Goal: Check status: Check status

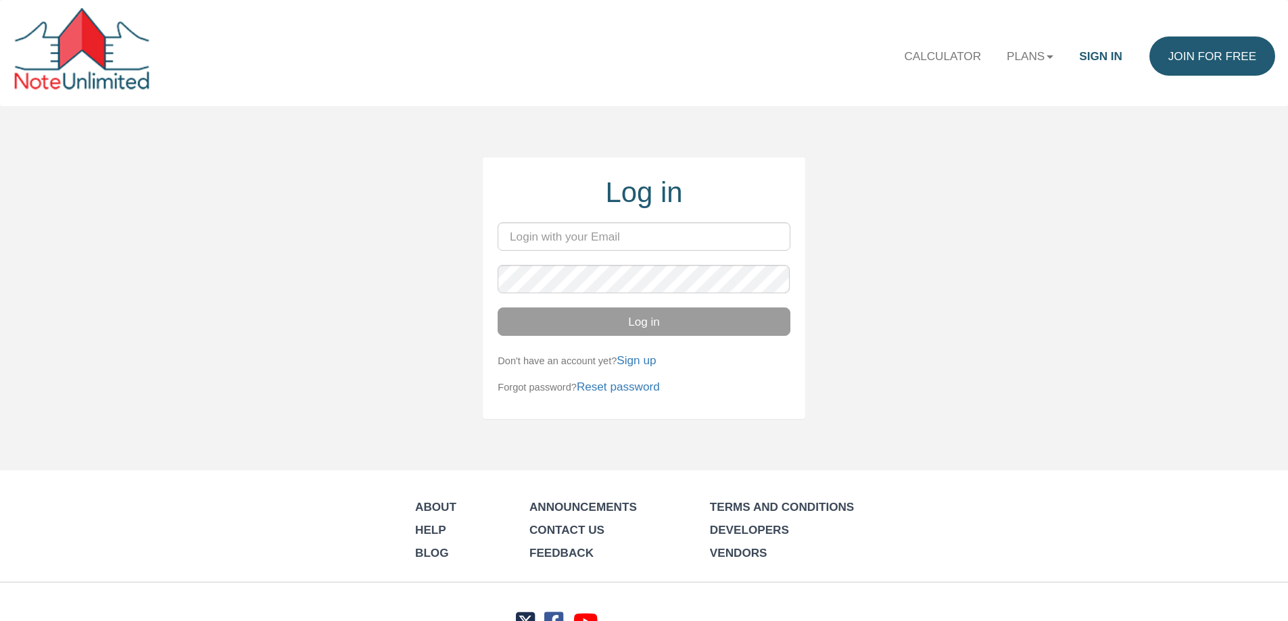
type input "k"
type input "lindsay@evolutionprop.com"
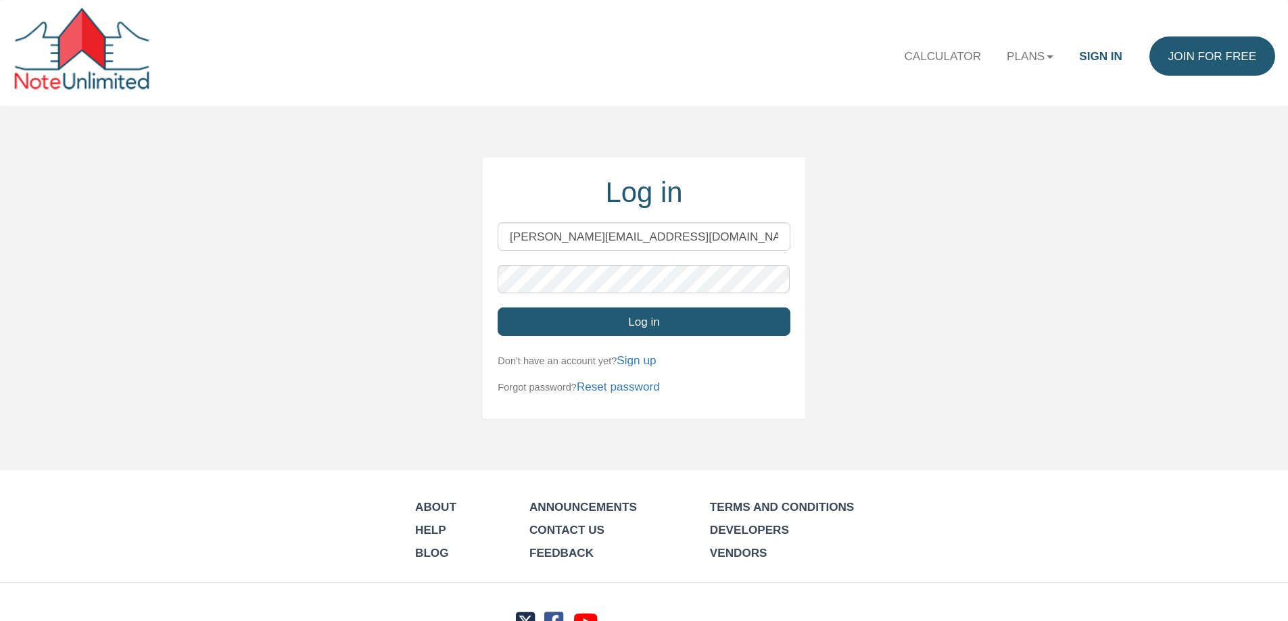
click at [600, 327] on button "Log in" at bounding box center [643, 322] width 292 height 28
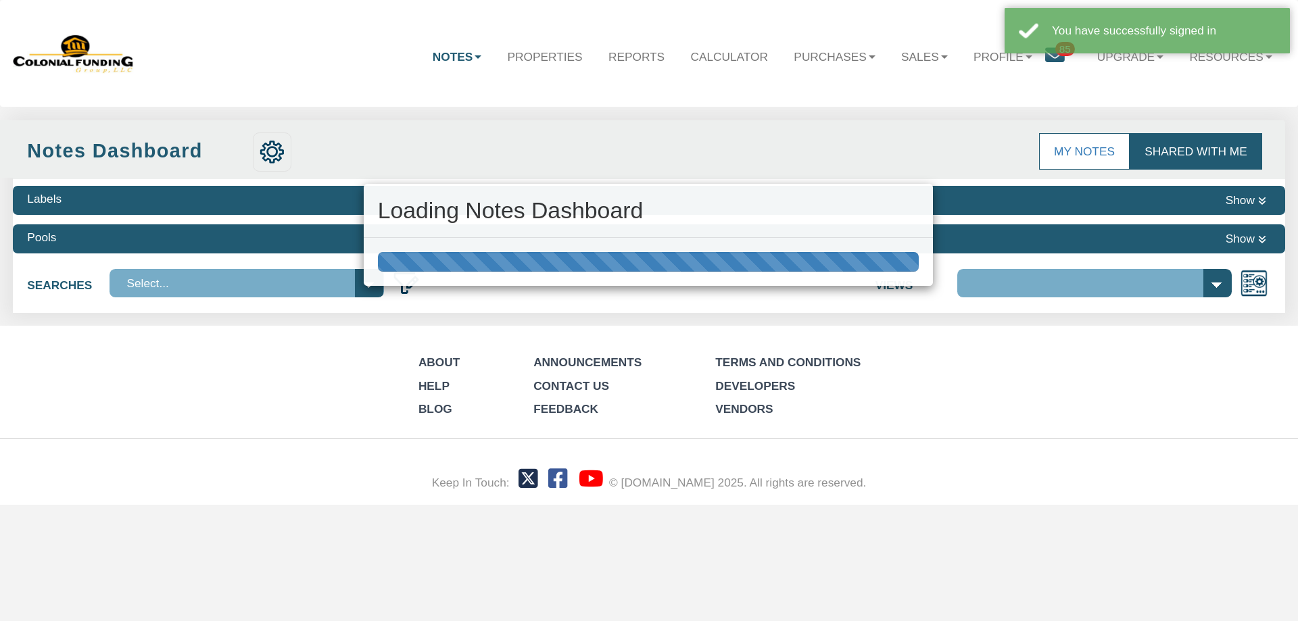
select select "316"
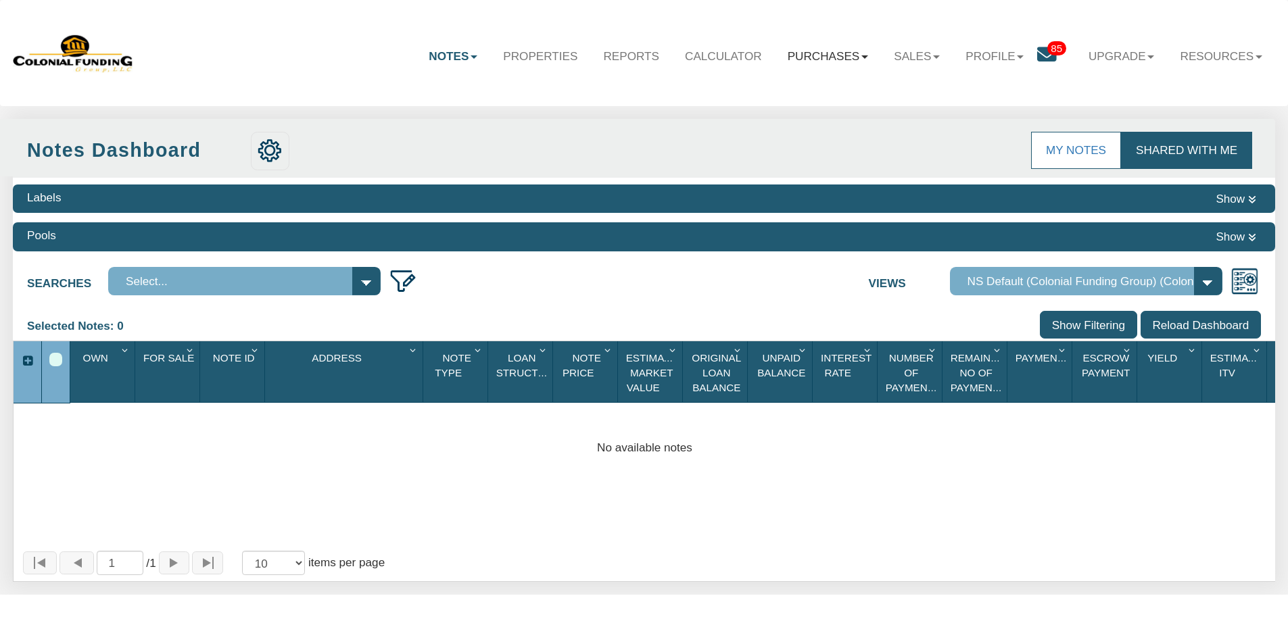
click at [812, 62] on link "Purchases" at bounding box center [828, 55] width 107 height 39
click at [740, 91] on link "Offers" at bounding box center [805, 92] width 149 height 22
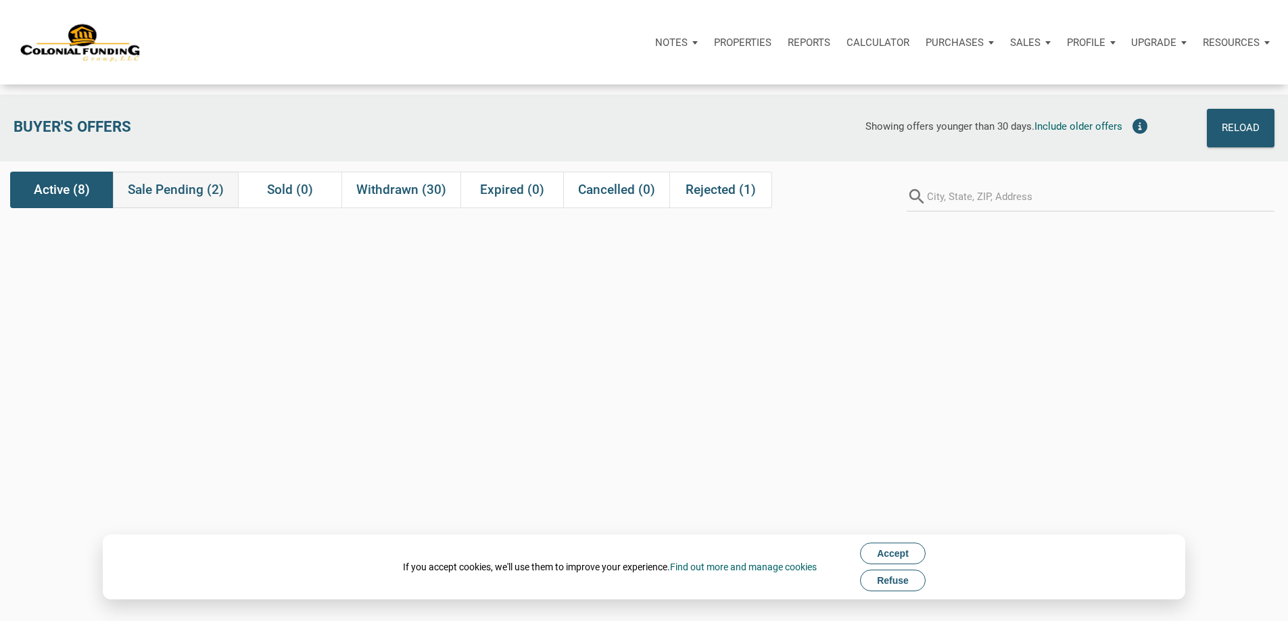
click at [153, 191] on span "Sale Pending (2)" at bounding box center [176, 190] width 96 height 16
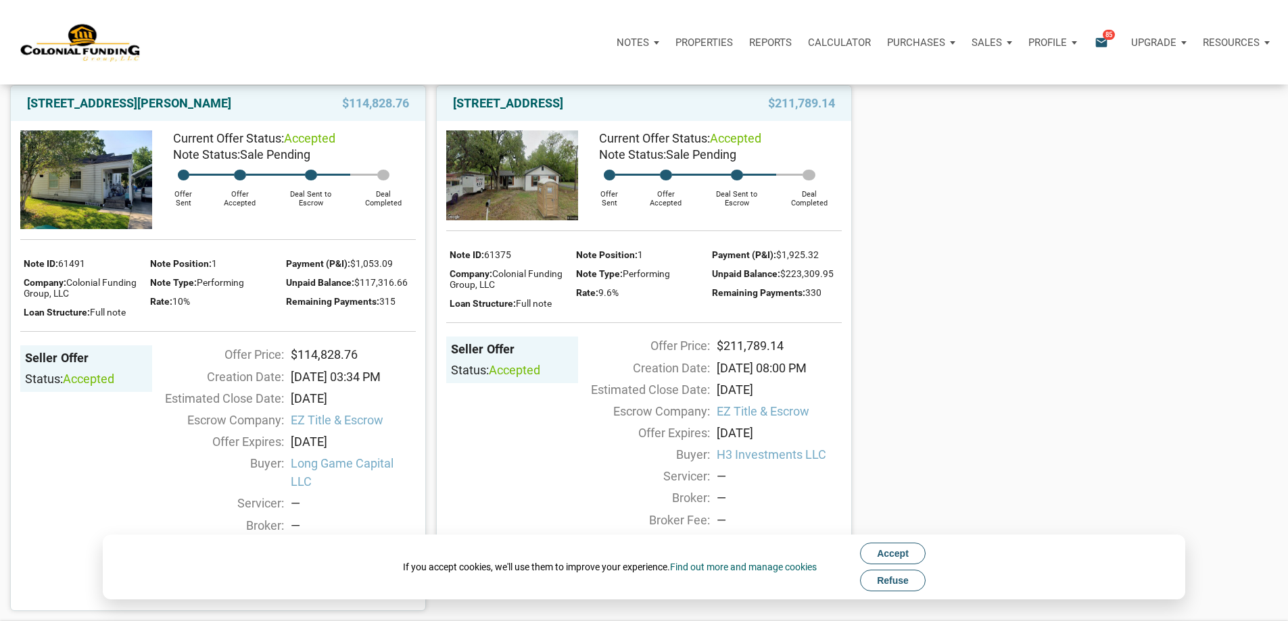
scroll to position [135, 0]
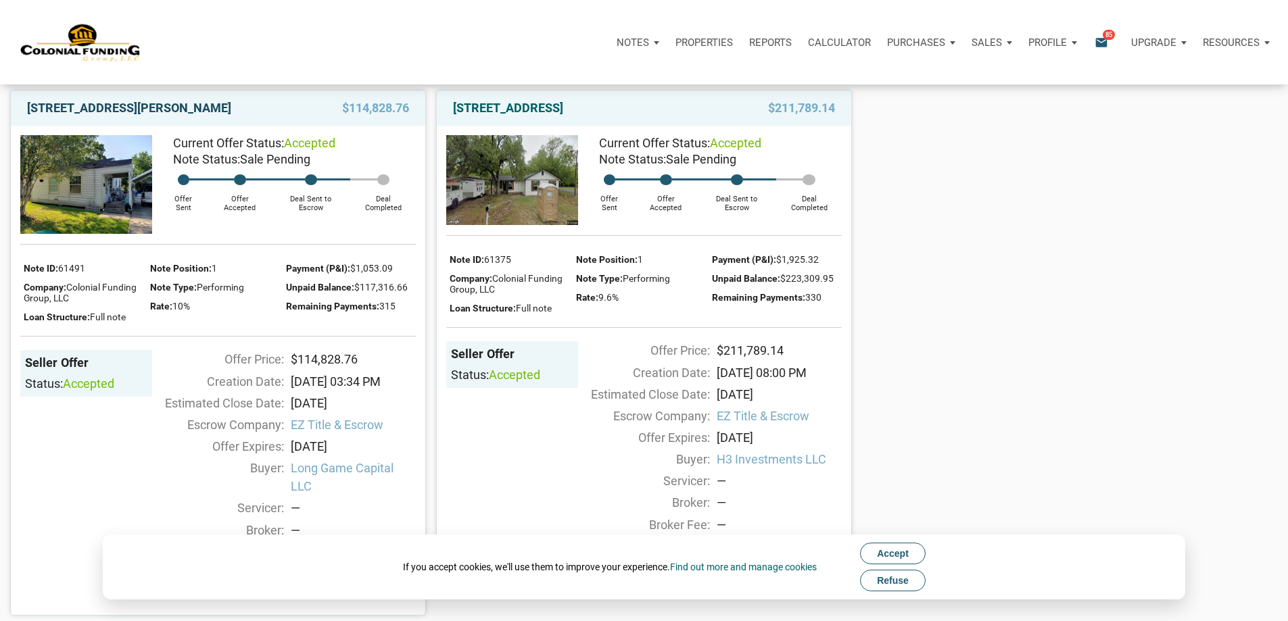
click at [114, 114] on link "111 Denham, Pasadena, TX, 77506" at bounding box center [129, 108] width 204 height 16
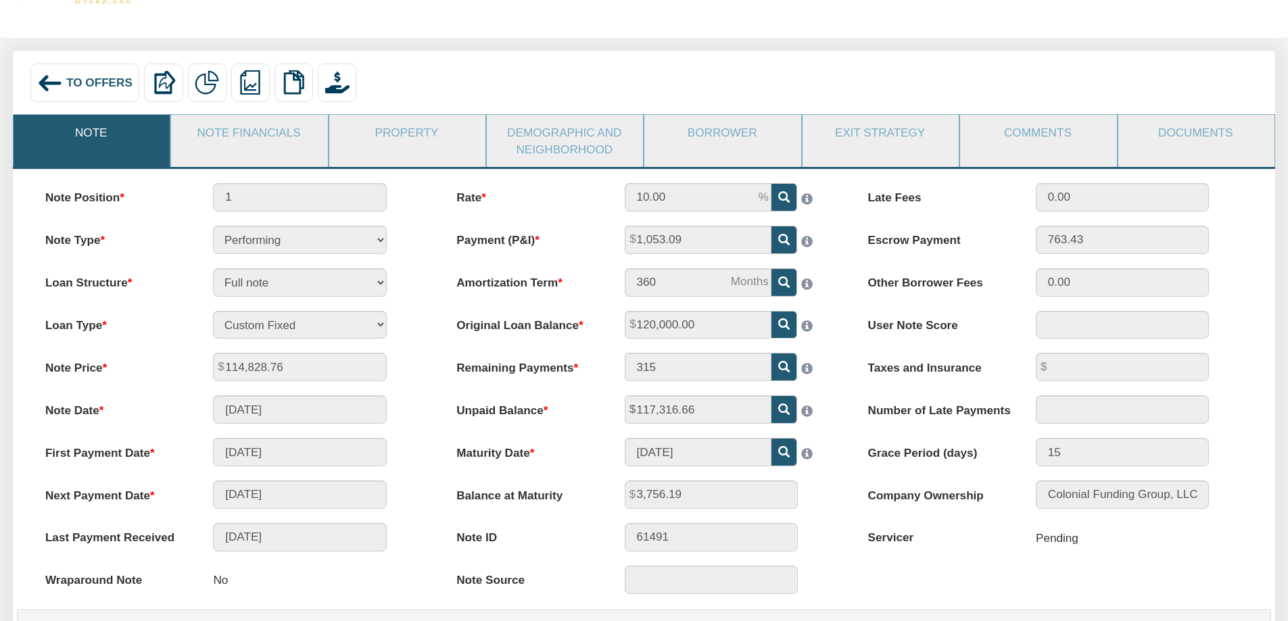
scroll to position [68, 0]
click at [1187, 136] on link "Documents" at bounding box center [1195, 133] width 155 height 35
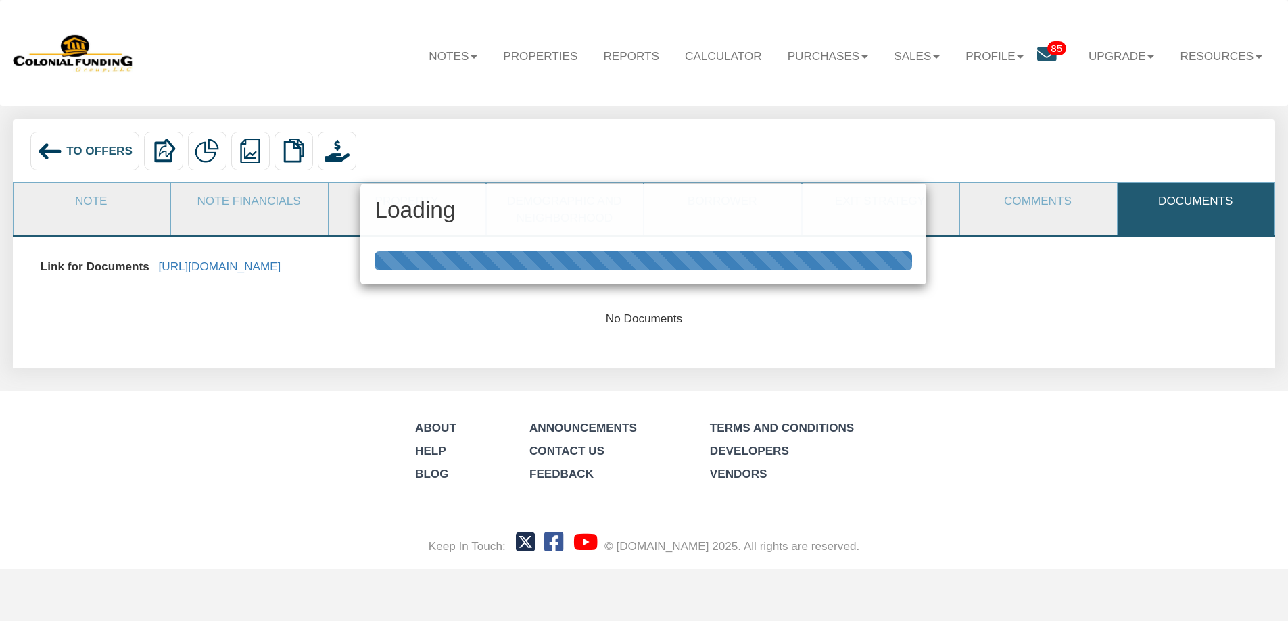
scroll to position [0, 0]
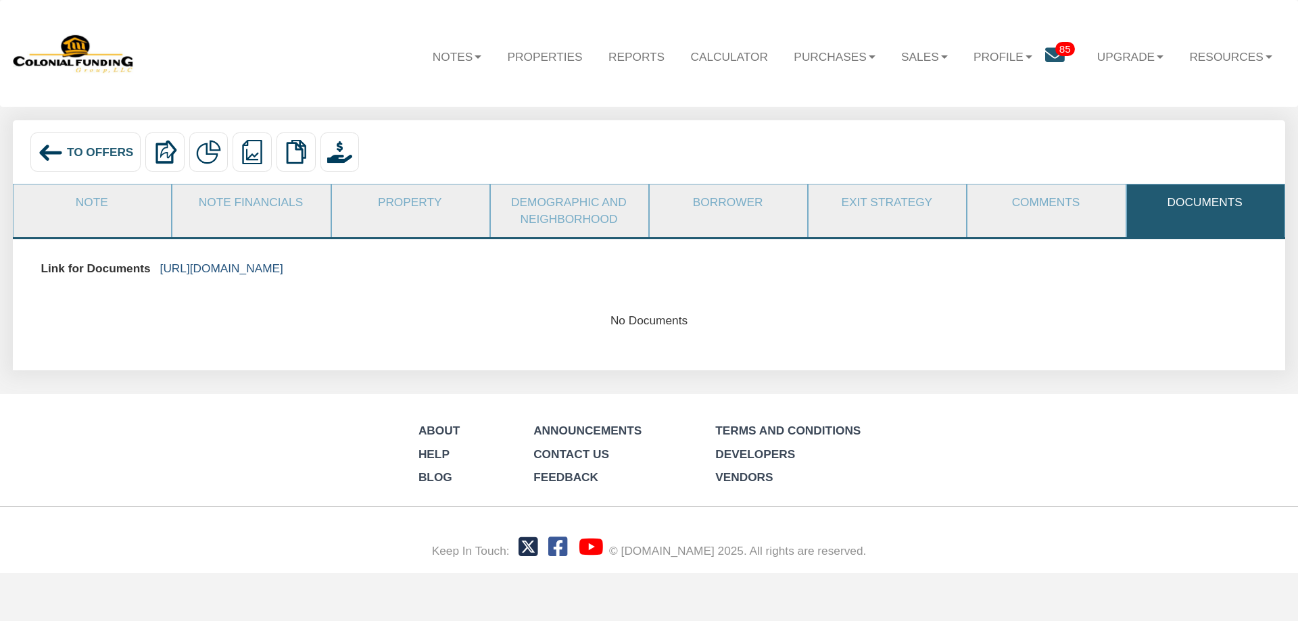
click at [283, 267] on link "[URL][DOMAIN_NAME]" at bounding box center [221, 269] width 123 height 14
click at [91, 205] on link "Note" at bounding box center [92, 203] width 156 height 36
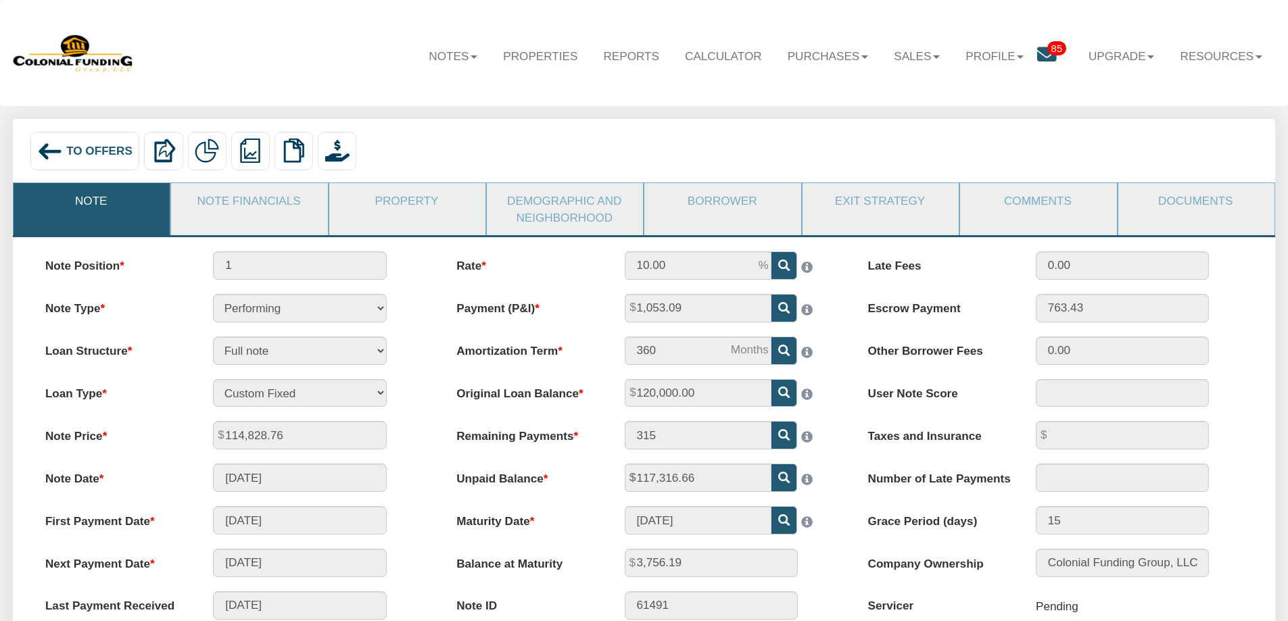
click at [1040, 56] on icon at bounding box center [1047, 55] width 20 height 20
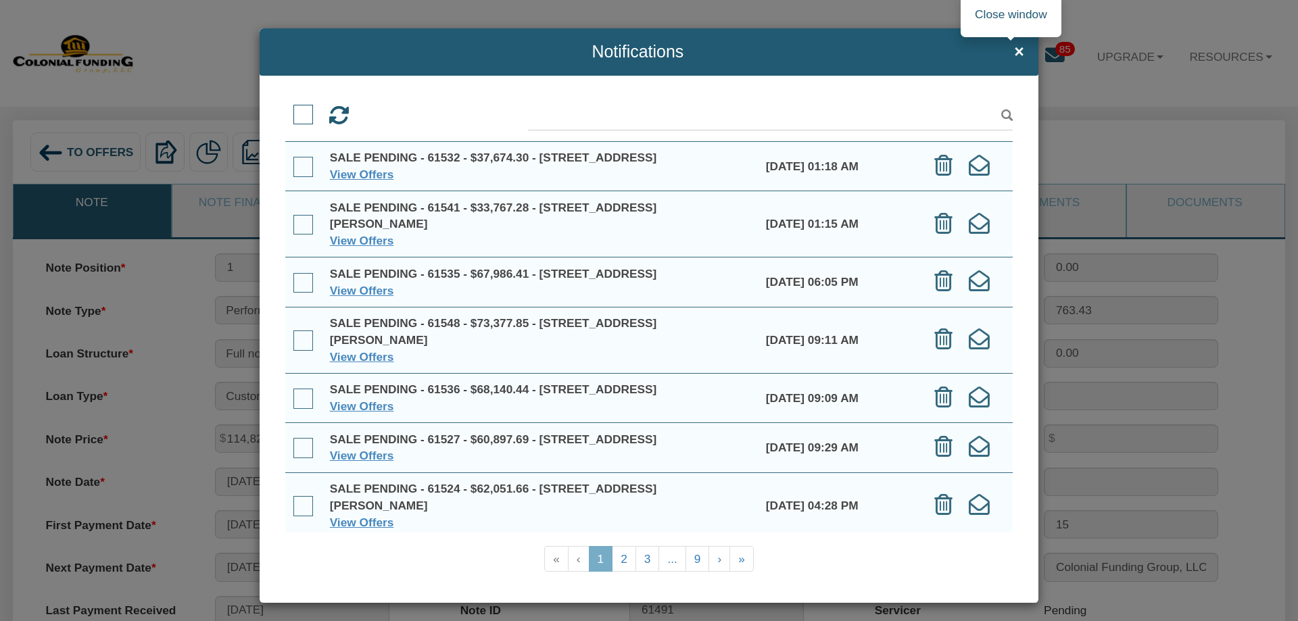
click at [1014, 53] on span "×" at bounding box center [1019, 52] width 10 height 18
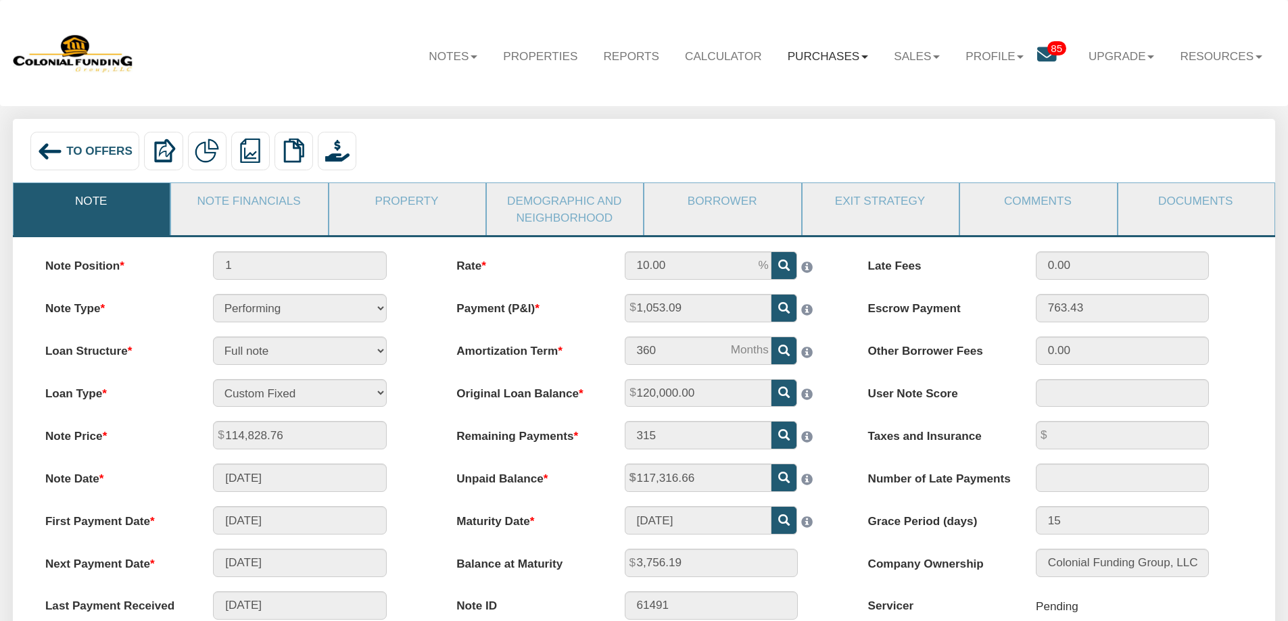
click at [825, 61] on link "Purchases" at bounding box center [828, 55] width 107 height 39
click at [804, 89] on link "Offers" at bounding box center [805, 92] width 149 height 22
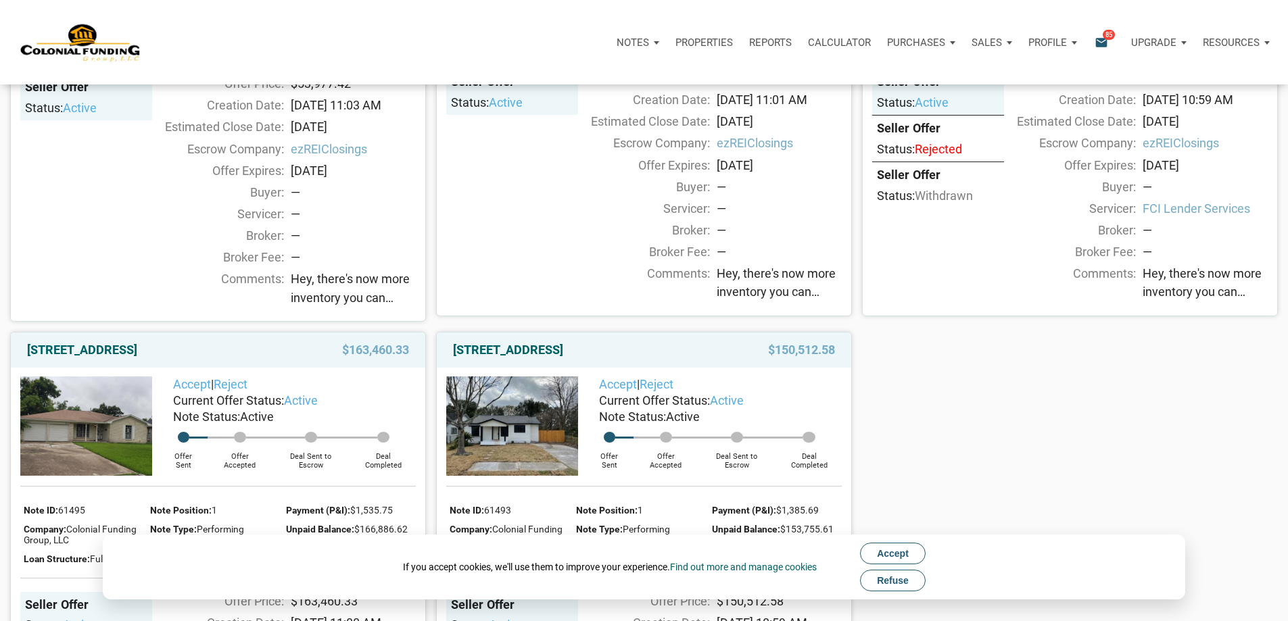
scroll to position [1125, 0]
